Goal: Use online tool/utility: Utilize a website feature to perform a specific function

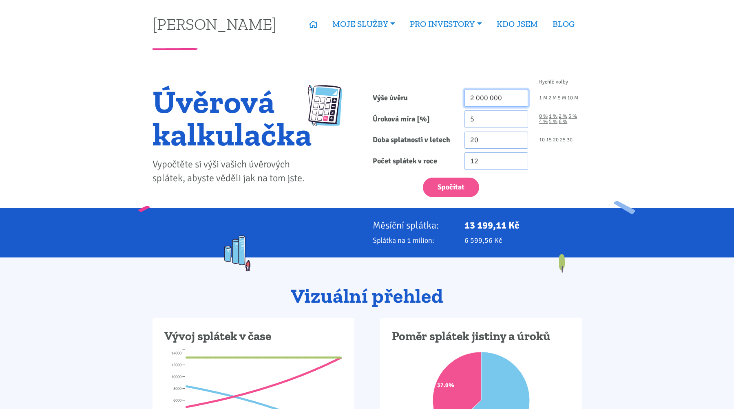
click at [495, 96] on input "2 000 000" at bounding box center [496, 99] width 64 height 18
type input "19 600 000"
click at [495, 119] on input "5" at bounding box center [496, 119] width 64 height 18
type input "5.5"
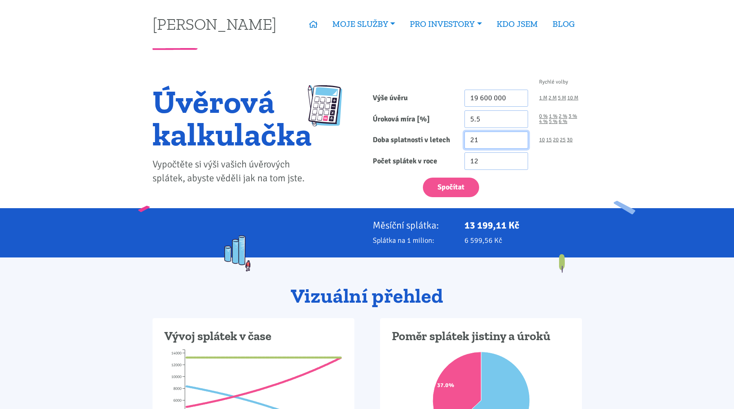
click at [518, 137] on input "21" at bounding box center [496, 141] width 64 height 18
click at [518, 137] on input "22" at bounding box center [496, 141] width 64 height 18
click at [518, 137] on input "23" at bounding box center [496, 141] width 64 height 18
click at [518, 137] on input "24" at bounding box center [496, 141] width 64 height 18
click at [518, 137] on input "25" at bounding box center [496, 141] width 64 height 18
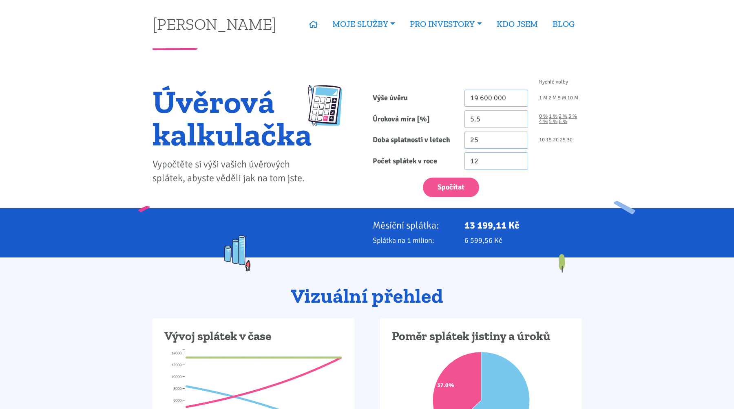
click at [569, 137] on link "30" at bounding box center [570, 139] width 6 height 5
type input "30"
click at [455, 176] on div "Spočítat" at bounding box center [477, 186] width 220 height 24
click at [444, 187] on button "Spočítat" at bounding box center [451, 188] width 56 height 20
type input "19600000"
